Goal: Navigation & Orientation: Find specific page/section

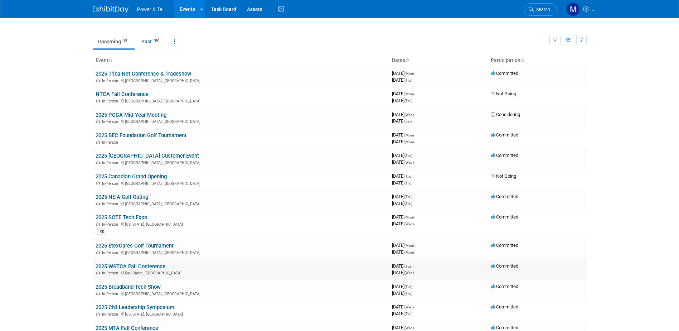
click at [146, 264] on link "2025 WSTCA Fall Conference" at bounding box center [131, 266] width 70 height 6
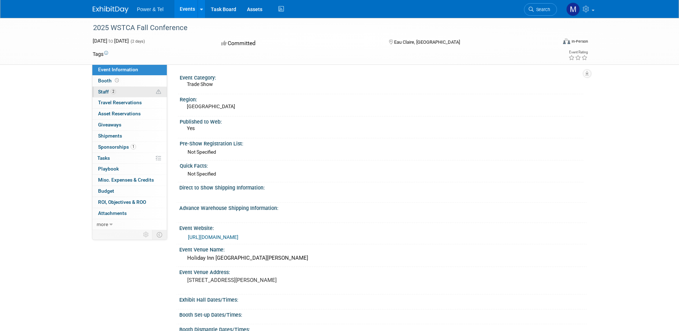
click at [107, 89] on span "Staff 2" at bounding box center [107, 92] width 18 height 6
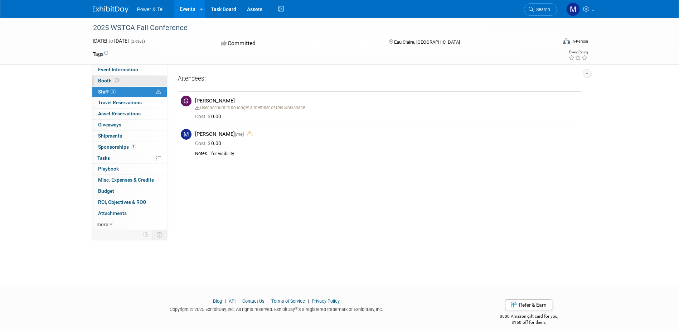
click at [109, 80] on span "Booth" at bounding box center [109, 81] width 22 height 6
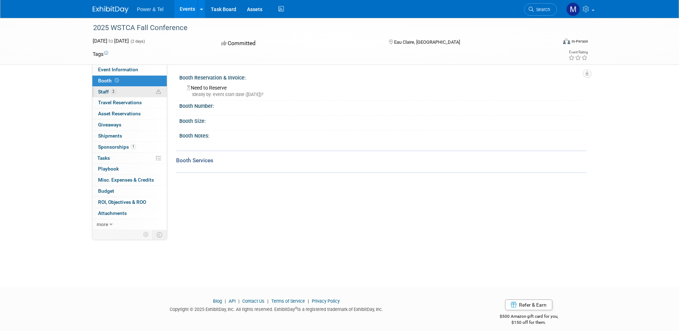
click at [106, 89] on span "Staff 2" at bounding box center [107, 92] width 18 height 6
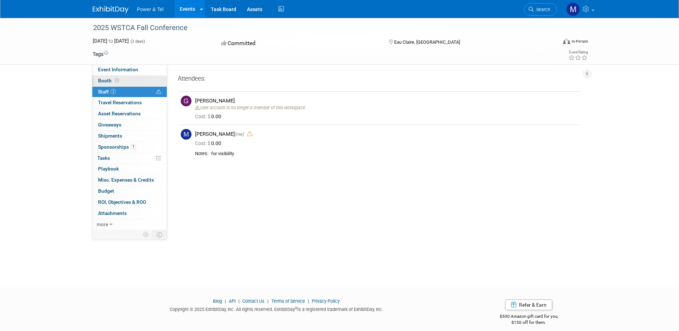
click at [106, 82] on span "Booth" at bounding box center [109, 81] width 22 height 6
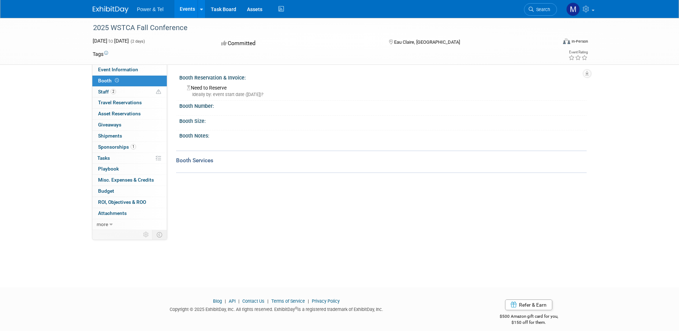
click at [215, 41] on div "Committed" at bounding box center [298, 43] width 169 height 13
click at [284, 124] on div at bounding box center [383, 126] width 396 height 4
click at [182, 280] on body "Power & Tel Events Recently Viewed Events: 2025 WSTCA Fall Conference Eau Clair…" at bounding box center [339, 165] width 679 height 331
click at [112, 71] on span "Event Information" at bounding box center [118, 70] width 40 height 6
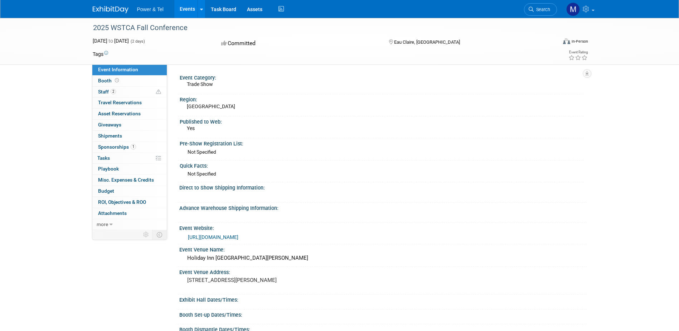
click at [190, 9] on link "Events" at bounding box center [187, 9] width 26 height 18
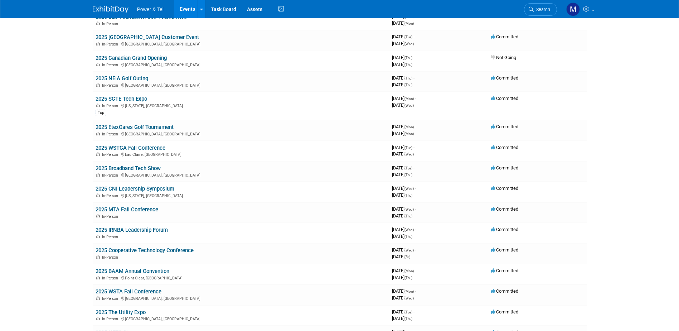
scroll to position [126, 0]
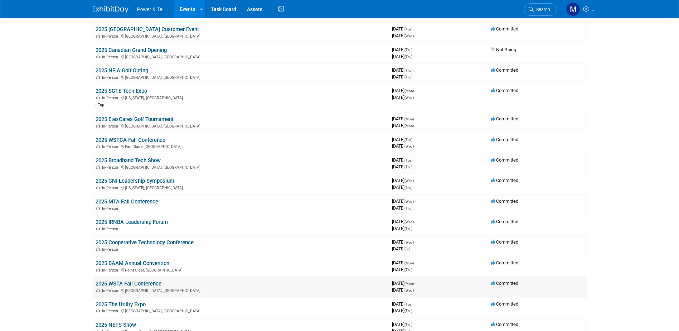
click at [153, 285] on link "2025 WSTA Fall Conference" at bounding box center [129, 283] width 66 height 6
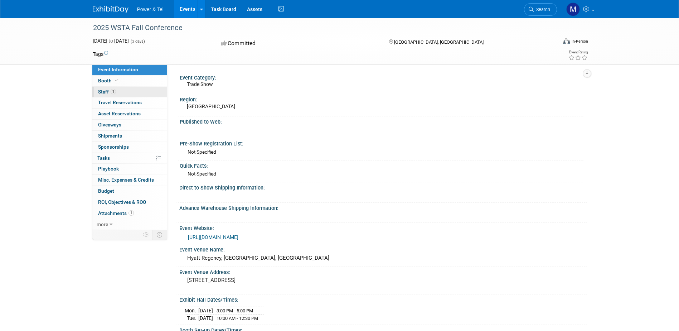
click at [107, 91] on span "Staff 1" at bounding box center [107, 92] width 18 height 6
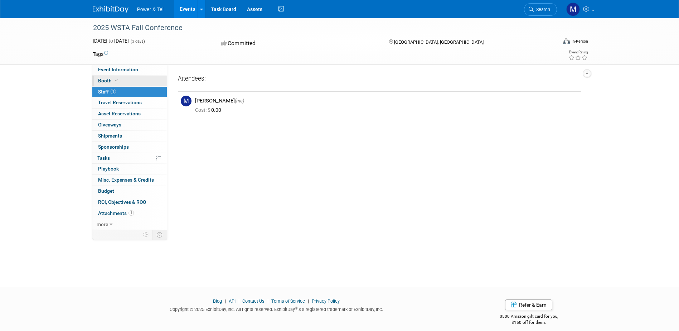
click at [108, 81] on span "Booth" at bounding box center [109, 81] width 22 height 6
